Goal: Obtain resource: Download file/media

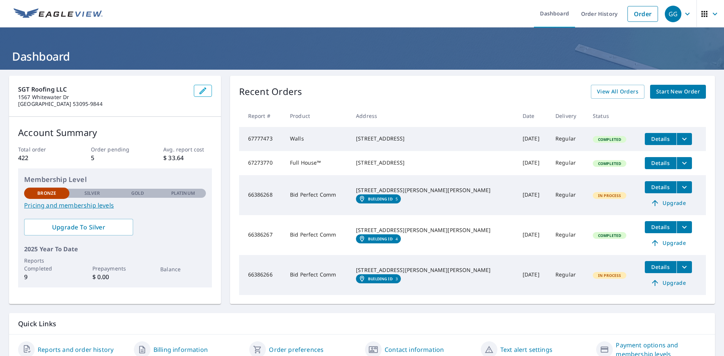
click at [649, 191] on span "Details" at bounding box center [660, 187] width 23 height 7
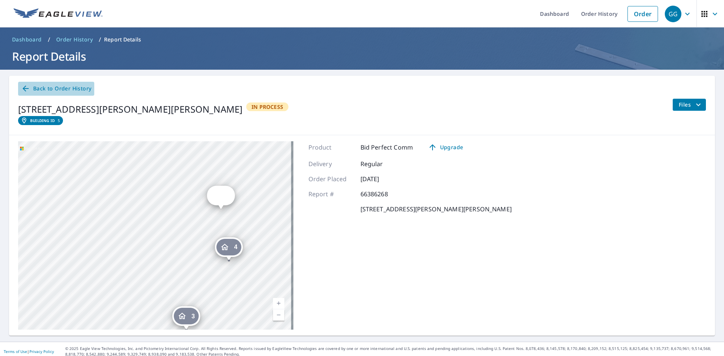
click at [39, 89] on span "Back to Order History" at bounding box center [56, 88] width 70 height 9
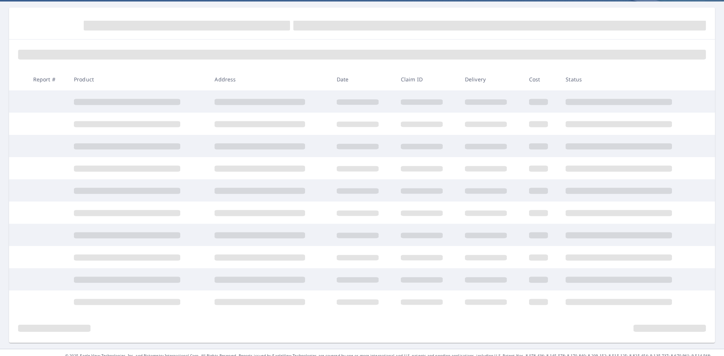
scroll to position [80, 0]
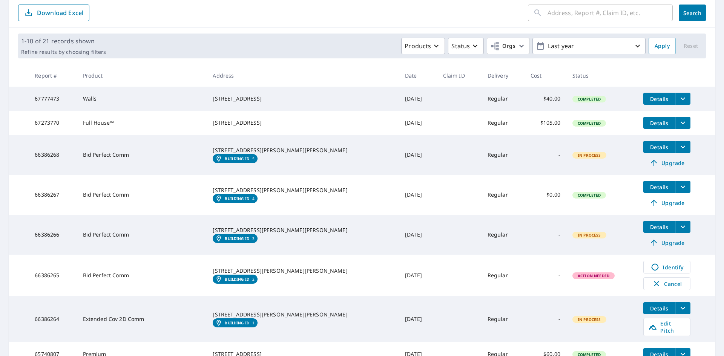
click at [647, 191] on span "Details" at bounding box center [658, 187] width 23 height 7
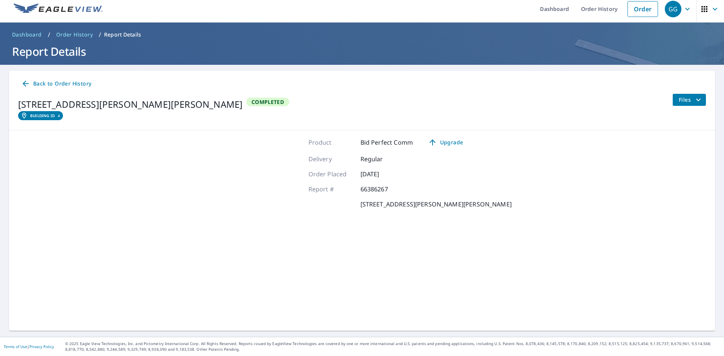
scroll to position [5, 0]
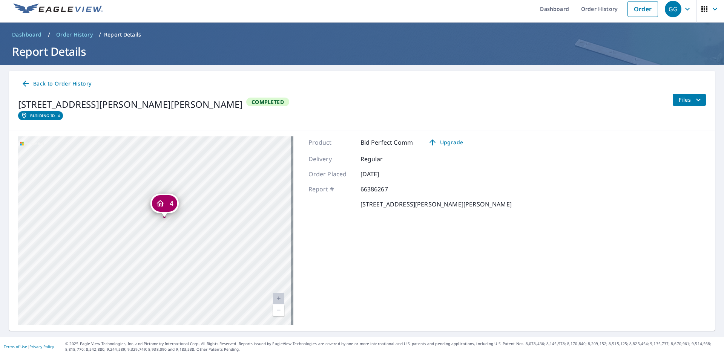
drag, startPoint x: 255, startPoint y: 227, endPoint x: 239, endPoint y: 190, distance: 40.2
click at [239, 190] on div "2 [STREET_ADDRESS][PERSON_NAME][PERSON_NAME] 3 4n982 [PERSON_NAME][STREET_ADDRE…" at bounding box center [155, 230] width 275 height 188
click at [687, 100] on span "Files" at bounding box center [690, 99] width 24 height 9
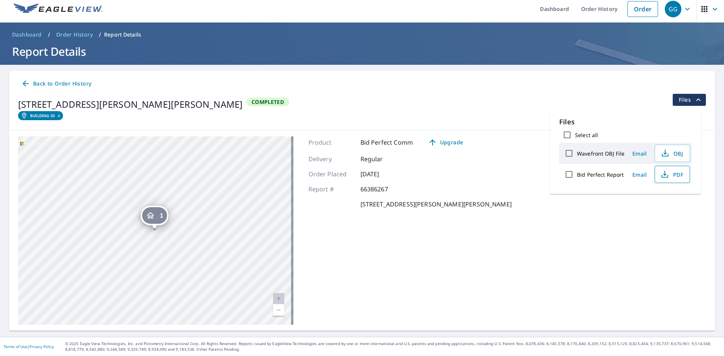
click at [671, 174] on span "PDF" at bounding box center [671, 174] width 24 height 9
click at [435, 84] on div "Back to Order History" at bounding box center [361, 84] width 687 height 14
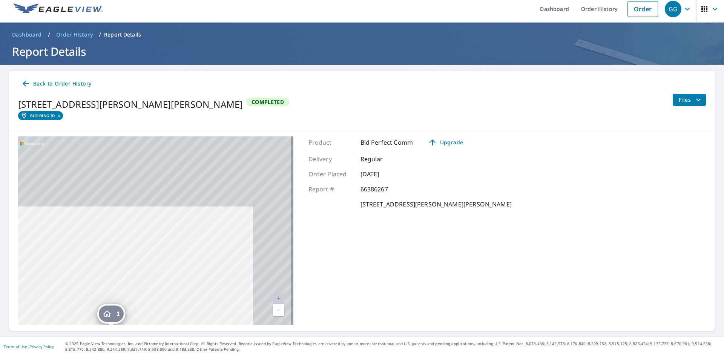
drag, startPoint x: 208, startPoint y: 196, endPoint x: 165, endPoint y: 294, distance: 107.5
click at [165, 294] on div "2 [STREET_ADDRESS][PERSON_NAME][PERSON_NAME] 3 4n982 [PERSON_NAME][STREET_ADDRE…" at bounding box center [155, 230] width 275 height 188
